Goal: Navigation & Orientation: Locate item on page

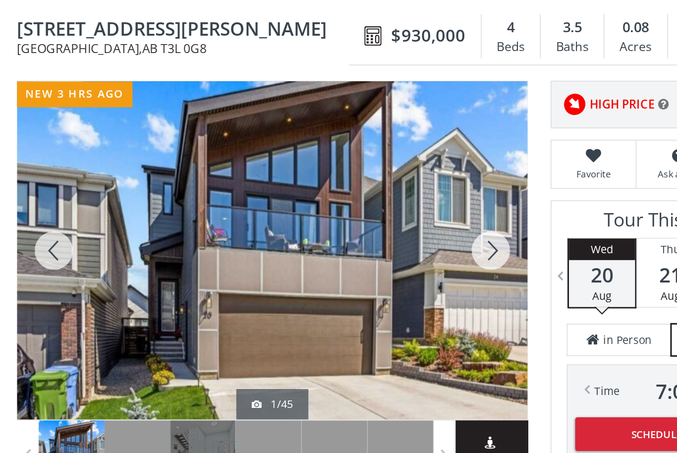
scroll to position [92, 78]
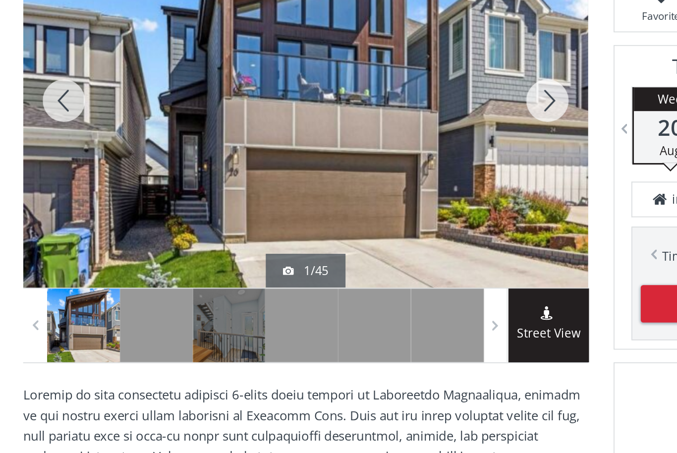
click at [371, 154] on div at bounding box center [395, 159] width 48 height 219
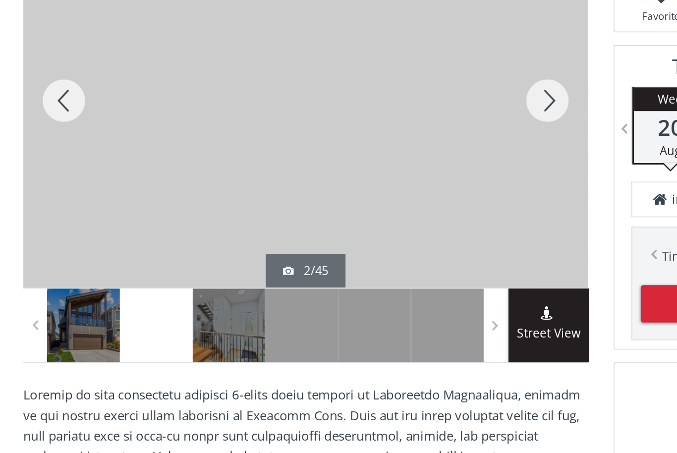
click at [371, 153] on div at bounding box center [395, 159] width 48 height 219
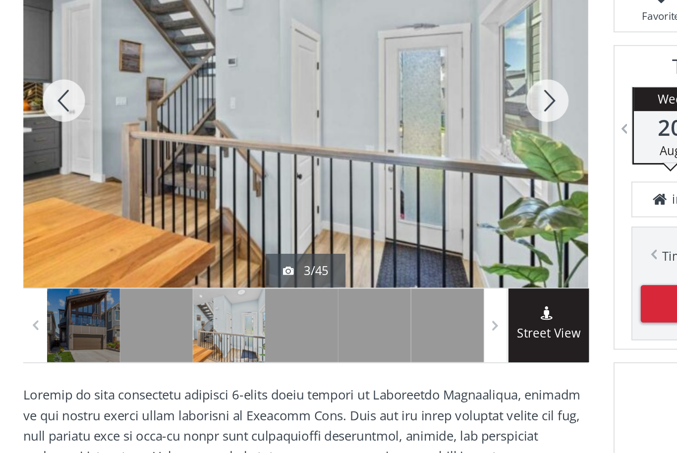
click at [371, 152] on div at bounding box center [395, 159] width 48 height 219
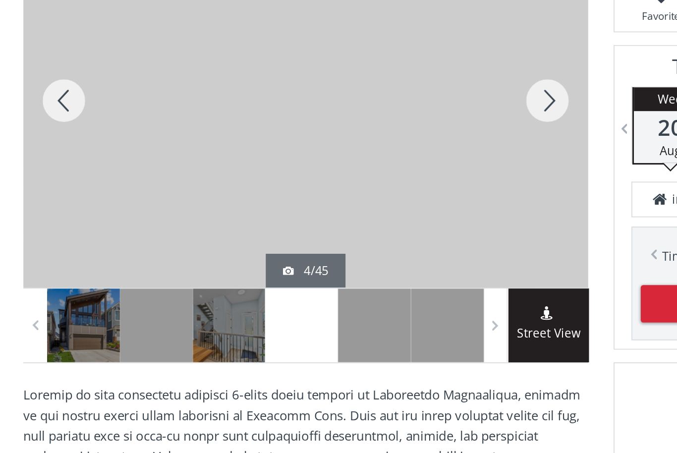
click at [371, 150] on div at bounding box center [395, 159] width 48 height 219
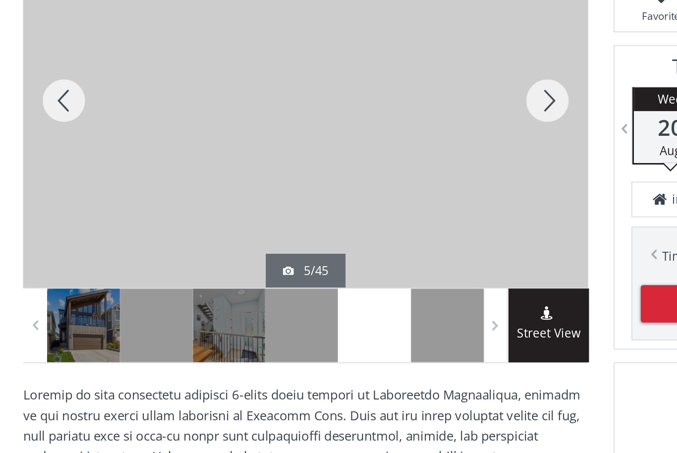
click at [371, 151] on div at bounding box center [395, 159] width 48 height 219
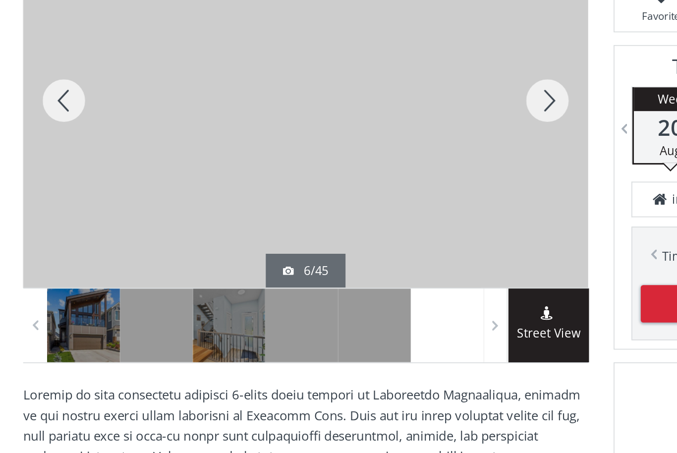
click at [371, 149] on div at bounding box center [395, 159] width 48 height 219
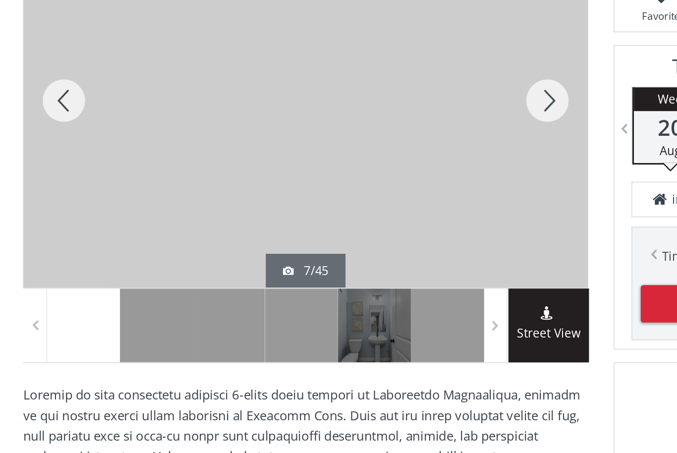
click at [371, 152] on div at bounding box center [395, 159] width 48 height 219
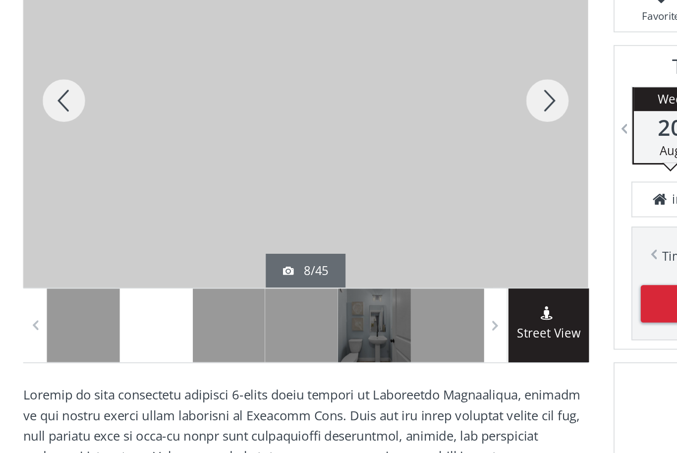
click at [371, 150] on div at bounding box center [395, 159] width 48 height 219
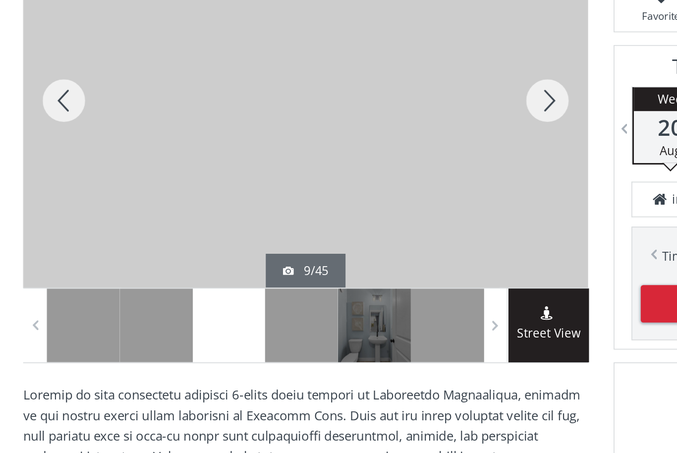
click at [371, 151] on div at bounding box center [395, 159] width 48 height 219
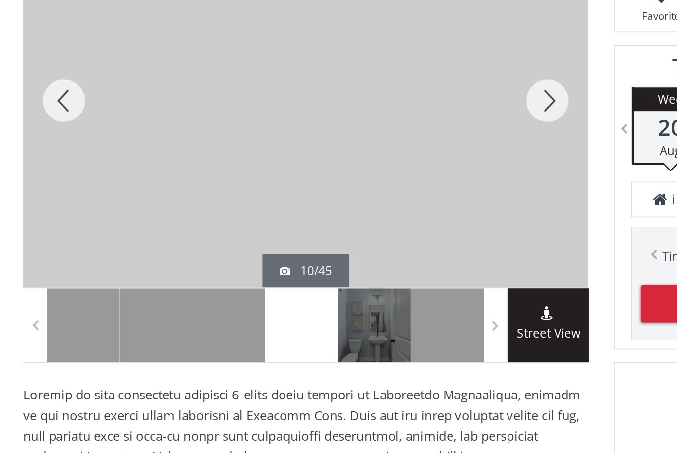
click at [371, 150] on div at bounding box center [395, 159] width 48 height 219
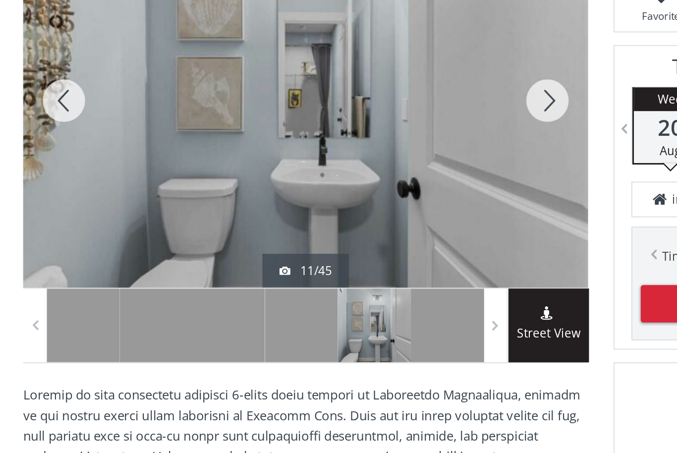
click at [371, 151] on div at bounding box center [395, 159] width 48 height 219
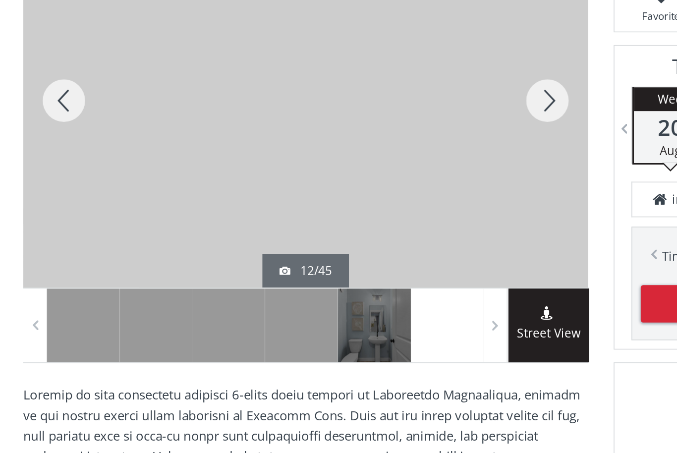
click at [371, 150] on div at bounding box center [395, 159] width 48 height 219
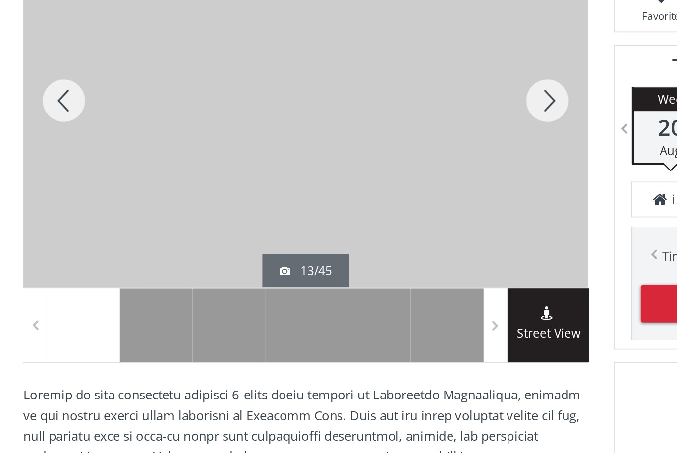
click at [371, 151] on div at bounding box center [395, 159] width 48 height 219
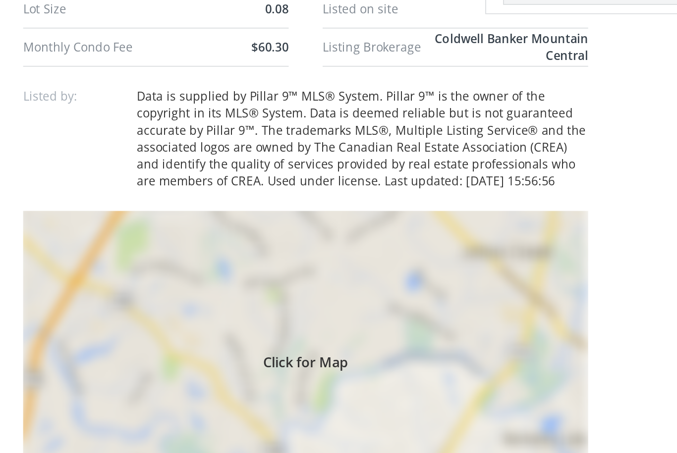
scroll to position [640, 0]
click at [233, 292] on div "Click for Map" at bounding box center [253, 378] width 330 height 173
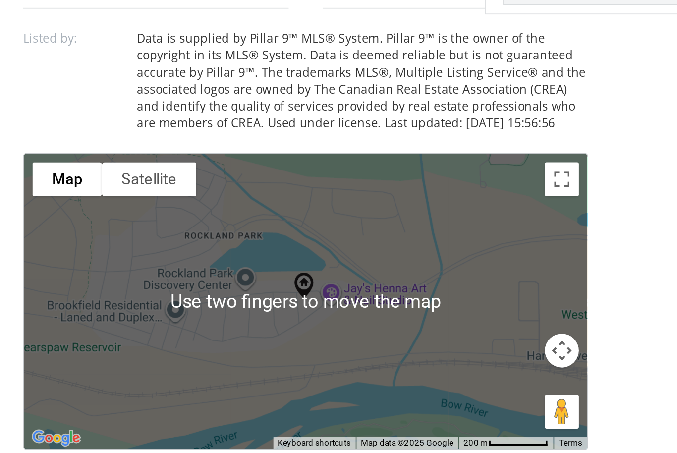
scroll to position [676, 0]
